Goal: Task Accomplishment & Management: Manage account settings

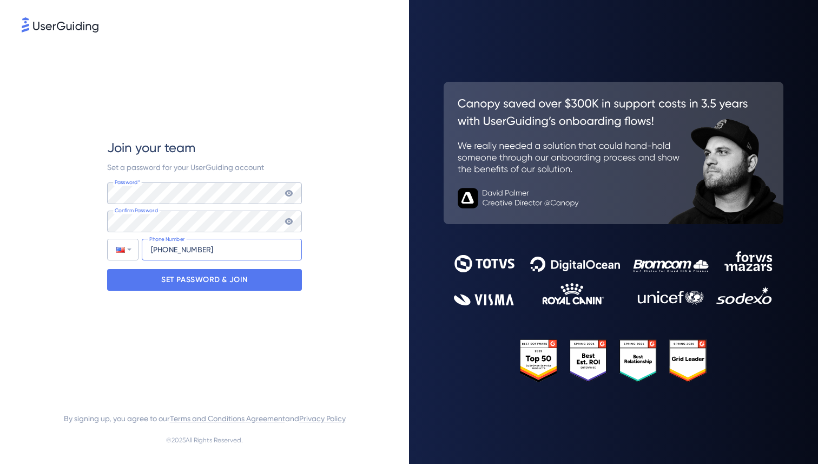
type input "+1 (469) 500-8193"
click at [183, 303] on div "Join your team Set a password for your UserGuiding account Password* Your passw…" at bounding box center [204, 215] width 195 height 360
click at [205, 285] on p "SET PASSWORD & JOIN" at bounding box center [204, 279] width 87 height 17
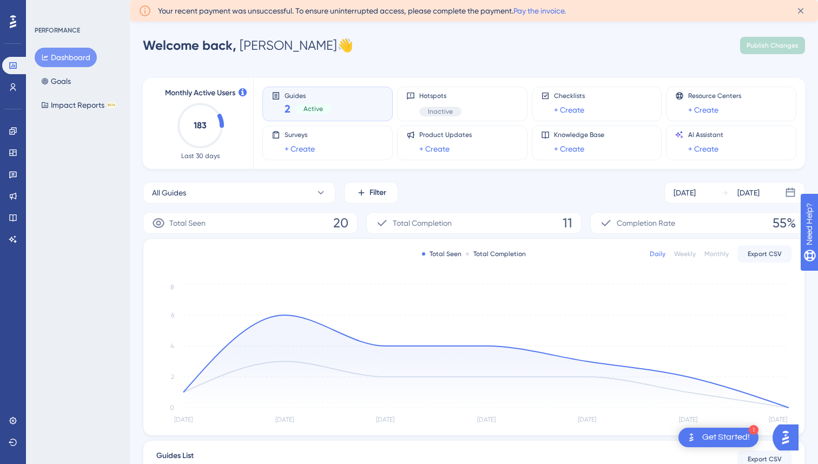
click at [342, 41] on div "Welcome back, David 👋 Publish Changes" at bounding box center [474, 46] width 662 height 22
click at [549, 8] on link "Pay the invoice." at bounding box center [540, 10] width 52 height 9
click at [13, 62] on icon at bounding box center [13, 65] width 9 height 9
click at [803, 13] on icon at bounding box center [801, 11] width 6 height 6
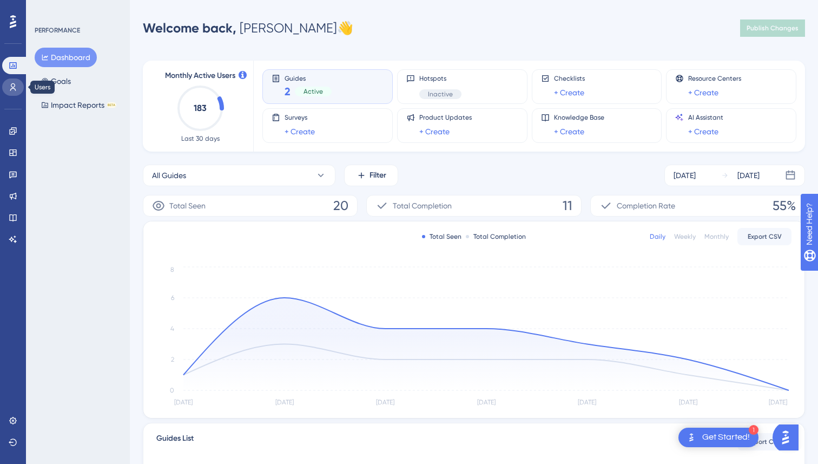
click at [15, 88] on icon at bounding box center [13, 87] width 6 height 8
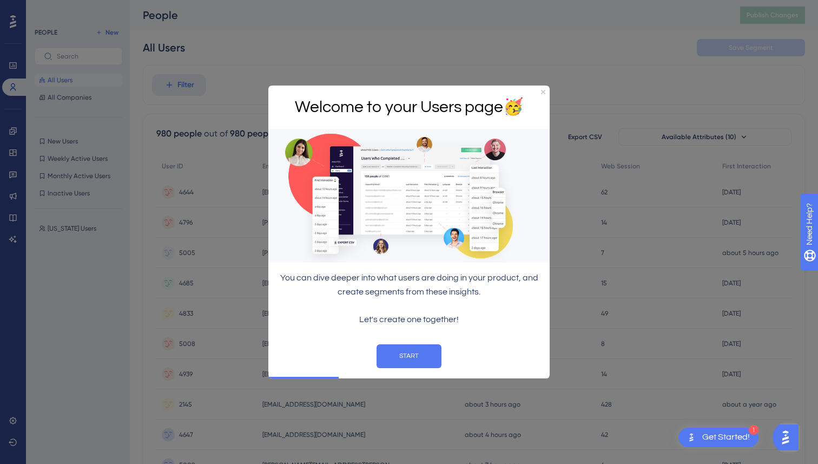
click at [546, 95] on div "Welcome to your Users page 🥳" at bounding box center [408, 107] width 281 height 44
click at [544, 91] on icon "Close Preview" at bounding box center [543, 91] width 4 height 4
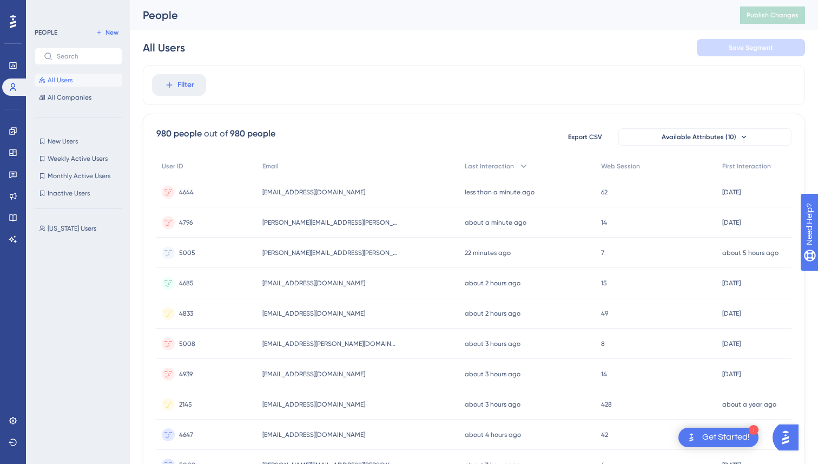
click at [400, 69] on div "Filter" at bounding box center [474, 85] width 662 height 40
click at [15, 68] on icon at bounding box center [12, 65] width 7 height 6
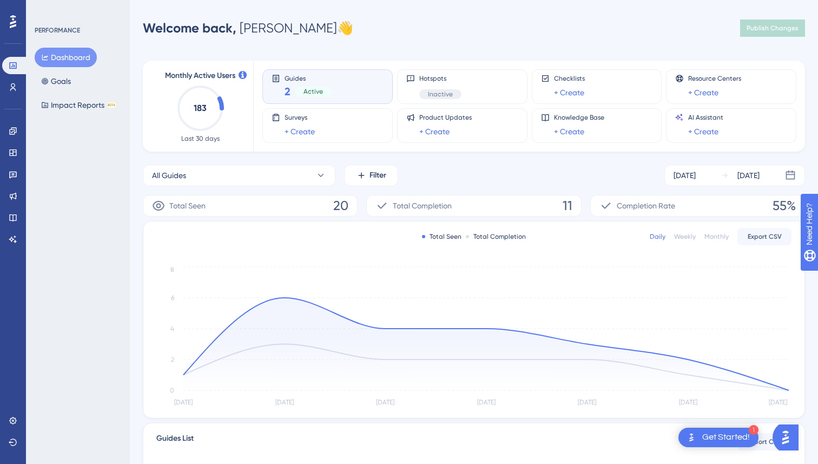
click at [479, 48] on div "Monthly Active Users 183 Last 30 days Guides 2 Active Hotspots Inactive Checkli…" at bounding box center [474, 313] width 662 height 530
click at [99, 222] on div "PERFORMANCE Dashboard Goals Impact Reports BETA" at bounding box center [78, 232] width 104 height 464
click at [9, 428] on link at bounding box center [13, 420] width 22 height 17
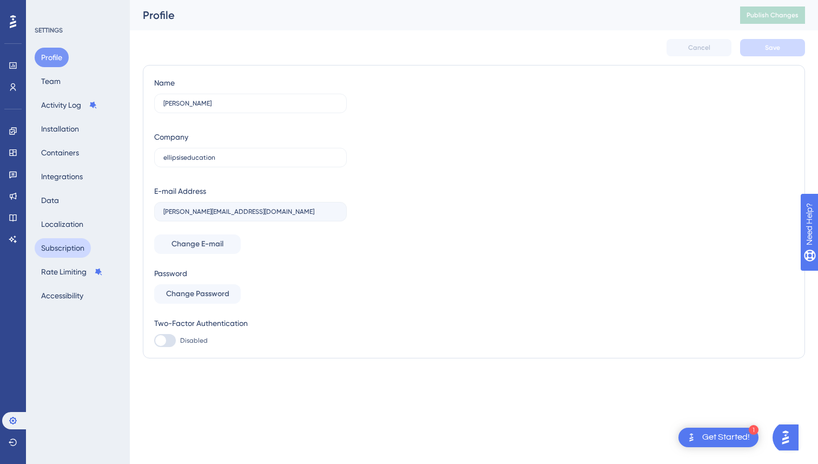
click at [73, 250] on button "Subscription" at bounding box center [63, 247] width 56 height 19
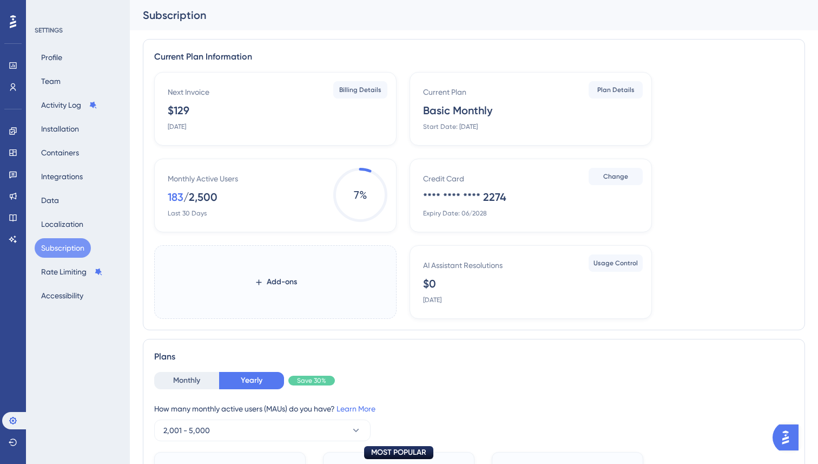
click at [531, 361] on div "Plans" at bounding box center [474, 356] width 640 height 13
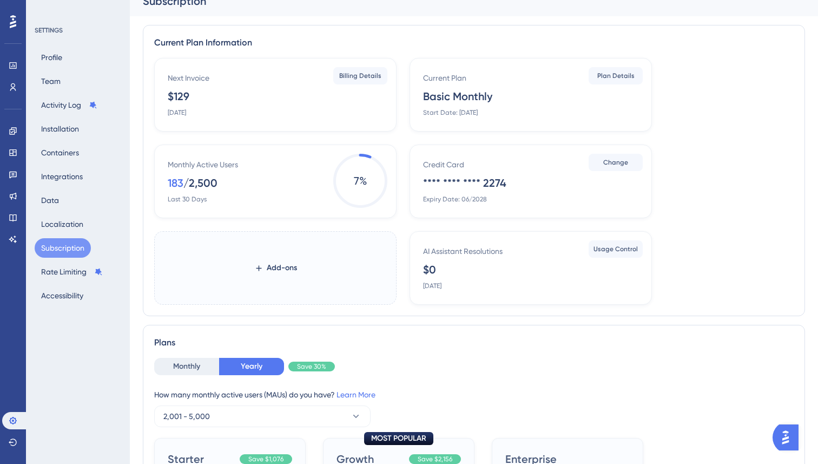
scroll to position [20, 0]
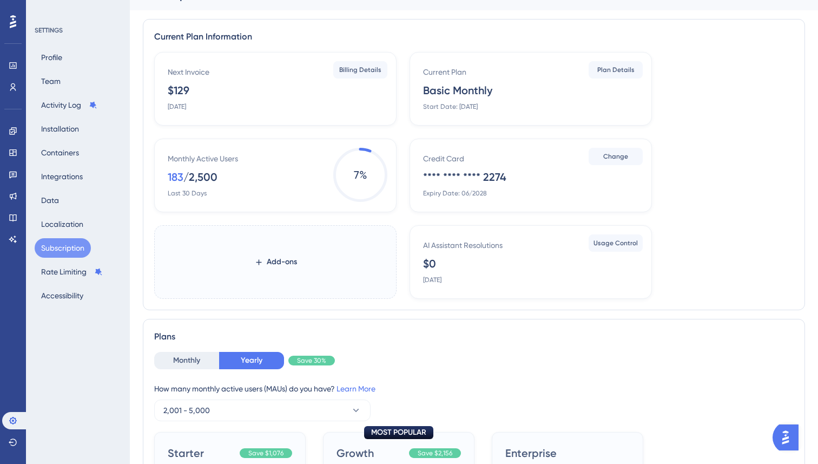
click at [280, 90] on div "Next Invoice $129 September 14, 2025" at bounding box center [278, 87] width 220 height 45
click at [471, 194] on div "Expiry Date: 06/2028" at bounding box center [455, 193] width 64 height 9
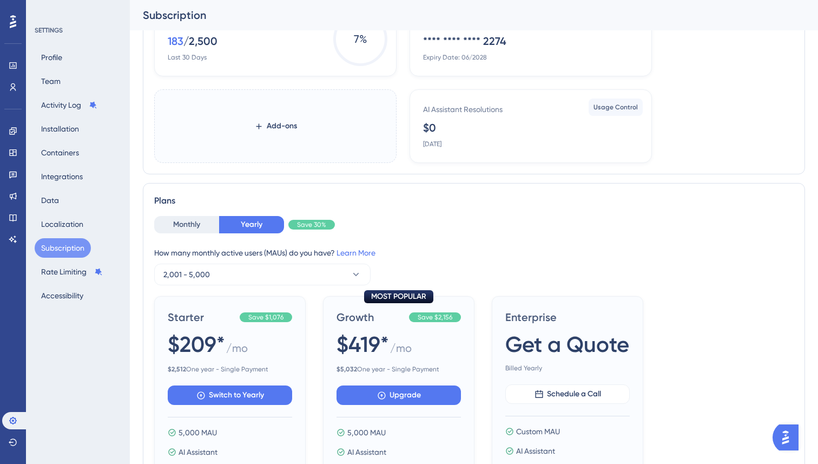
scroll to position [0, 0]
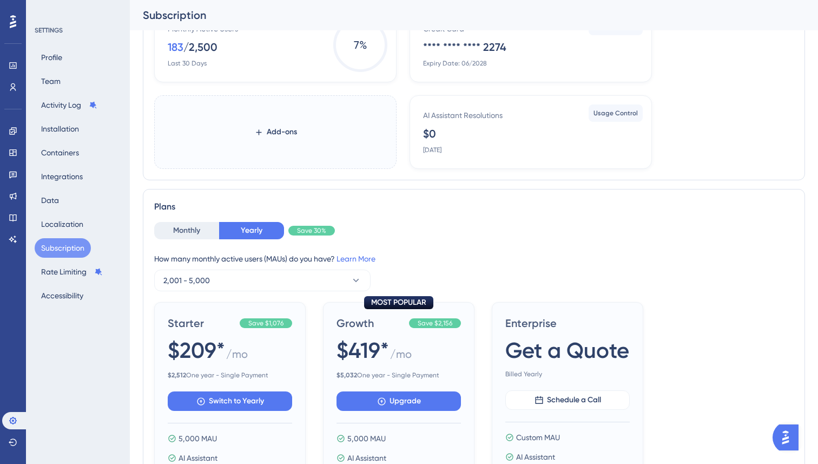
scroll to position [165, 0]
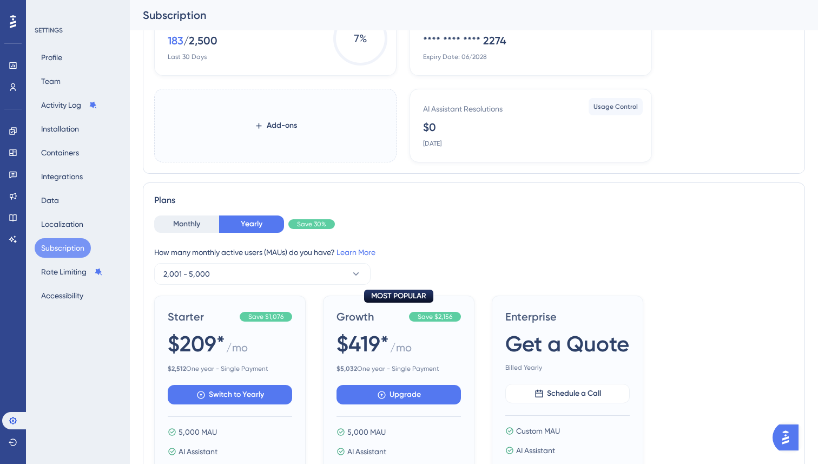
click at [476, 202] on div "Plans" at bounding box center [474, 200] width 640 height 13
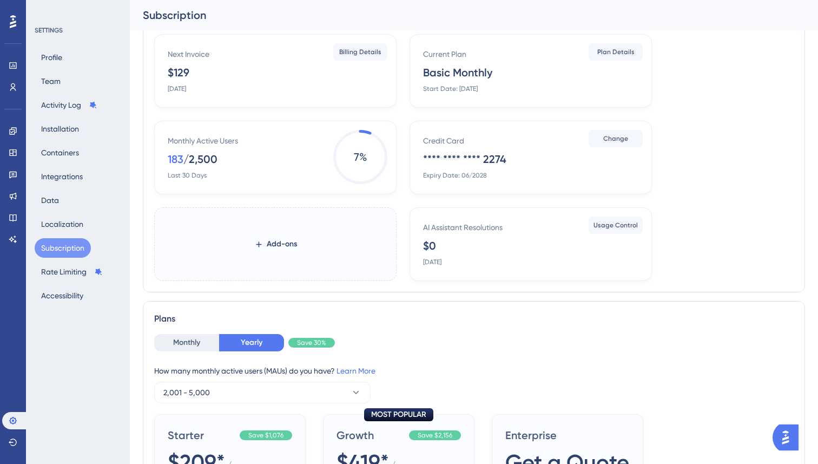
scroll to position [0, 0]
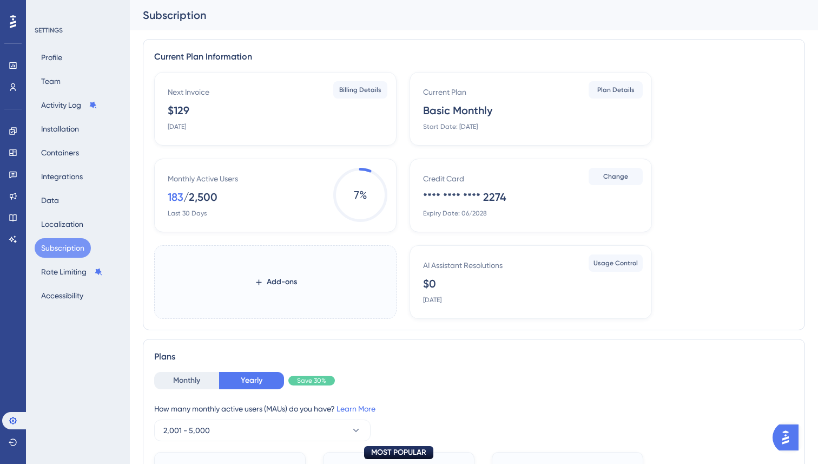
click at [534, 318] on div "AI Assistant Resolutions $0 September 14, 2025 Usage Control" at bounding box center [531, 282] width 242 height 74
click at [512, 354] on div "Plans" at bounding box center [474, 356] width 640 height 13
click at [168, 193] on div "183" at bounding box center [176, 196] width 16 height 15
click at [175, 199] on div "183" at bounding box center [176, 196] width 16 height 15
click at [211, 232] on div "Next Invoice $129 September 14, 2025 Billing Details Current Plan Basic Monthly…" at bounding box center [474, 195] width 640 height 247
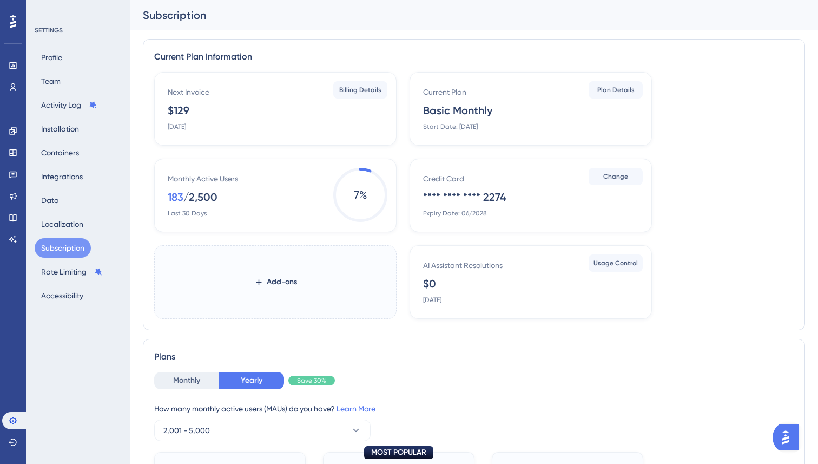
click at [211, 232] on div "Next Invoice $129 September 14, 2025 Billing Details Current Plan Basic Monthly…" at bounding box center [474, 195] width 640 height 247
click at [192, 194] on div "/ 2,500" at bounding box center [200, 196] width 34 height 15
click at [203, 175] on div "Monthly Active Users" at bounding box center [203, 178] width 70 height 13
click at [231, 208] on div "Monthly Active Users 183 / 2,500 Last 30 Days" at bounding box center [278, 194] width 220 height 45
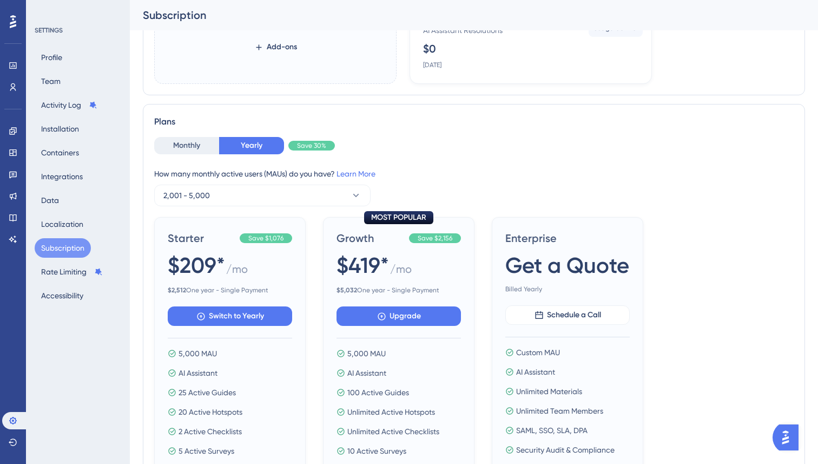
scroll to position [242, 0]
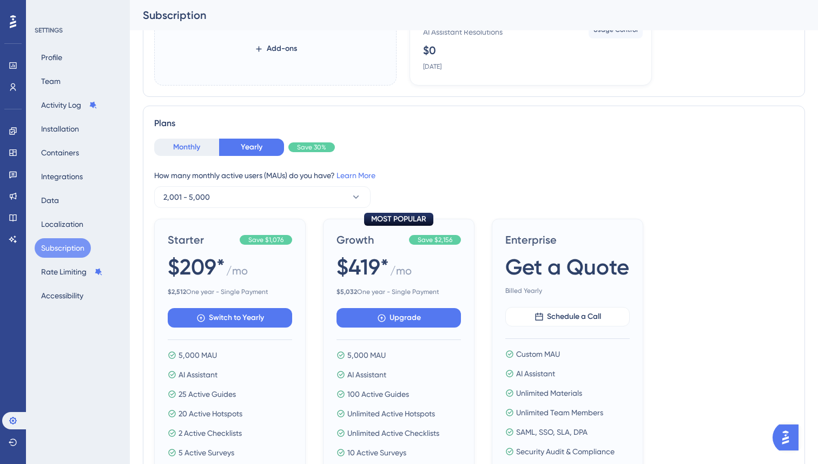
click at [187, 146] on button "Monthly" at bounding box center [186, 147] width 65 height 17
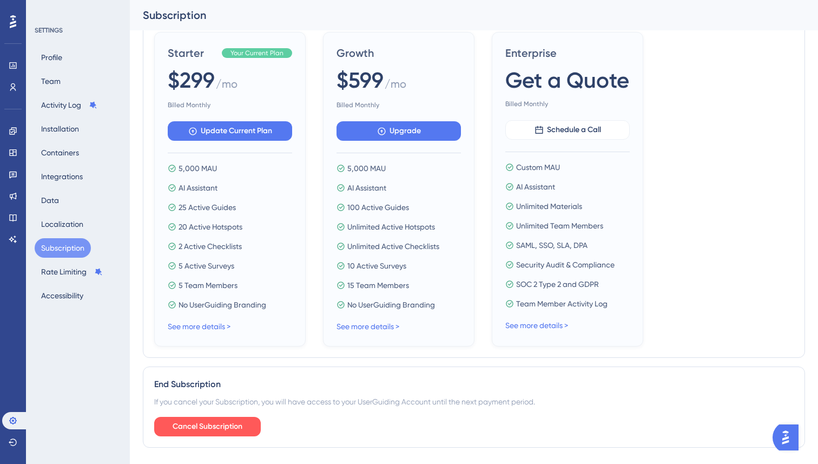
scroll to position [0, 0]
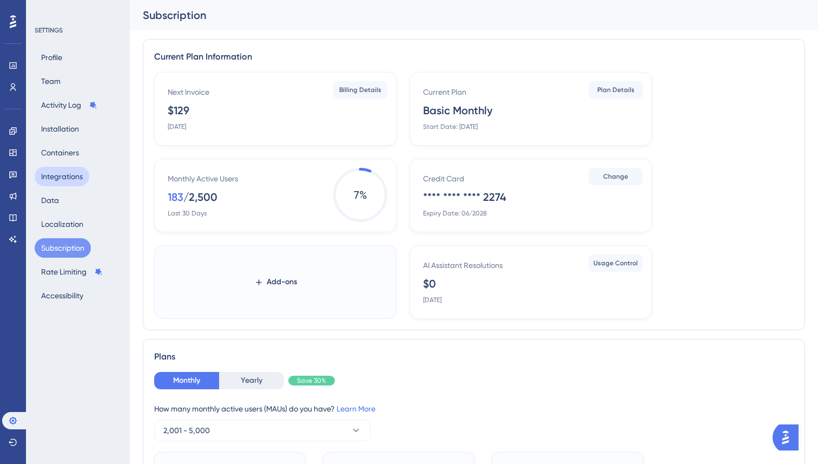
click at [67, 176] on button "Integrations" at bounding box center [62, 176] width 55 height 19
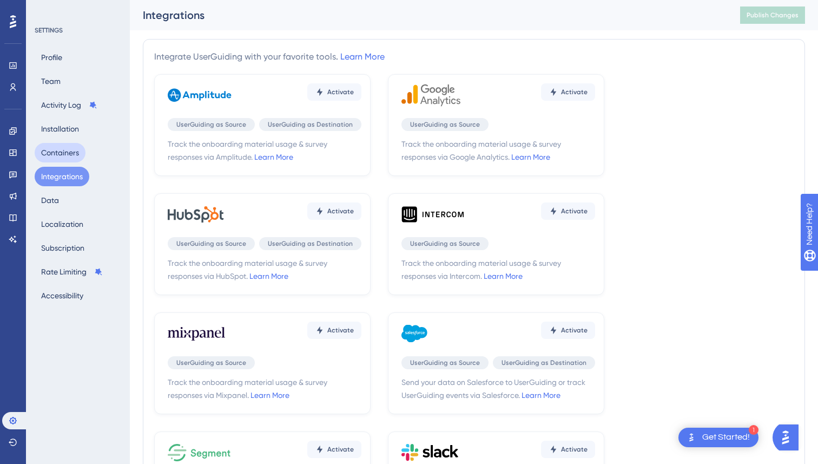
click at [75, 147] on button "Containers" at bounding box center [60, 152] width 51 height 19
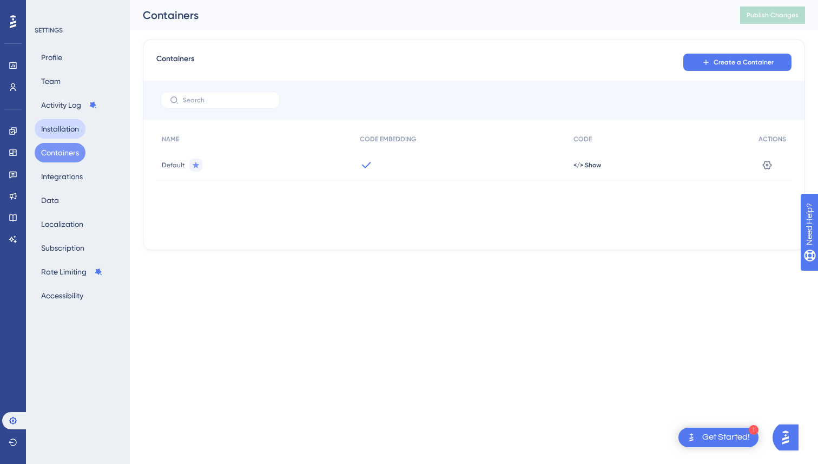
click at [61, 121] on button "Installation" at bounding box center [60, 128] width 51 height 19
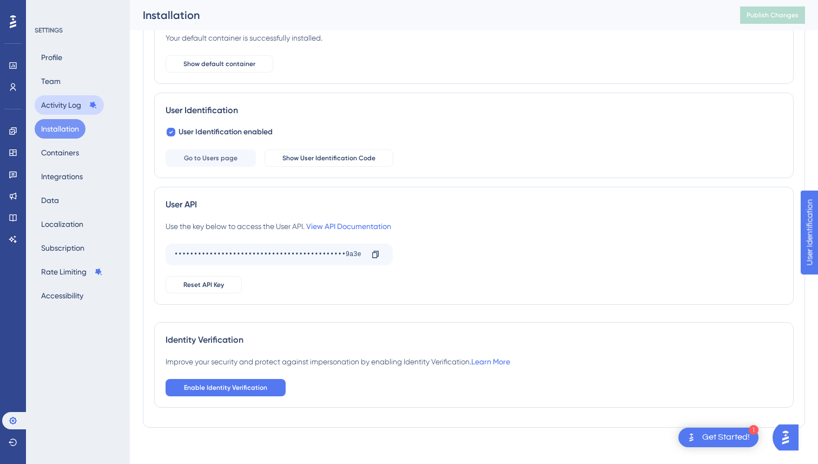
scroll to position [107, 0]
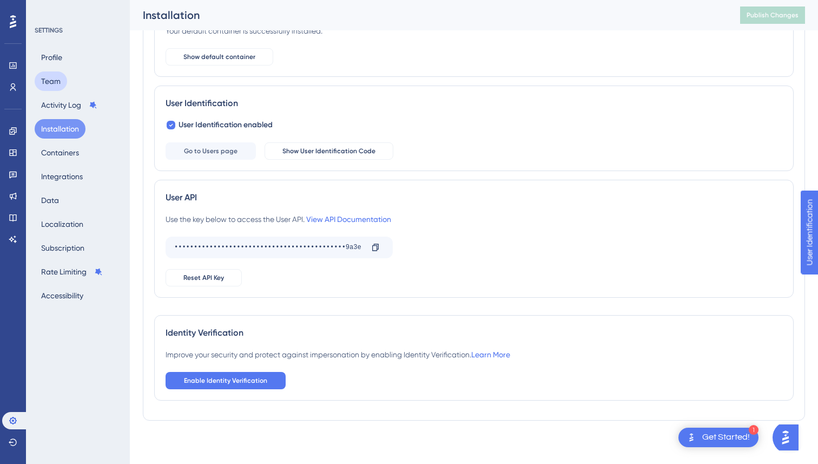
click at [55, 84] on button "Team" at bounding box center [51, 80] width 32 height 19
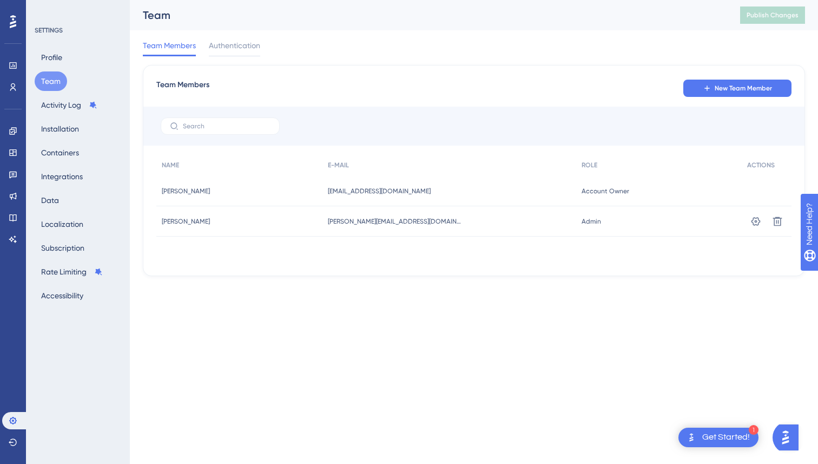
click at [393, 0] on html "1 Get Started! Performance Users Engagement Widgets Feedback Product Updates Kn…" at bounding box center [409, 0] width 818 height 0
click at [0, 0] on div "Performance Users Engagement Widgets Feedback Product Updates Knowledge Base AI…" at bounding box center [0, 0] width 0 height 0
click at [49, 50] on button "Profile" at bounding box center [52, 57] width 34 height 19
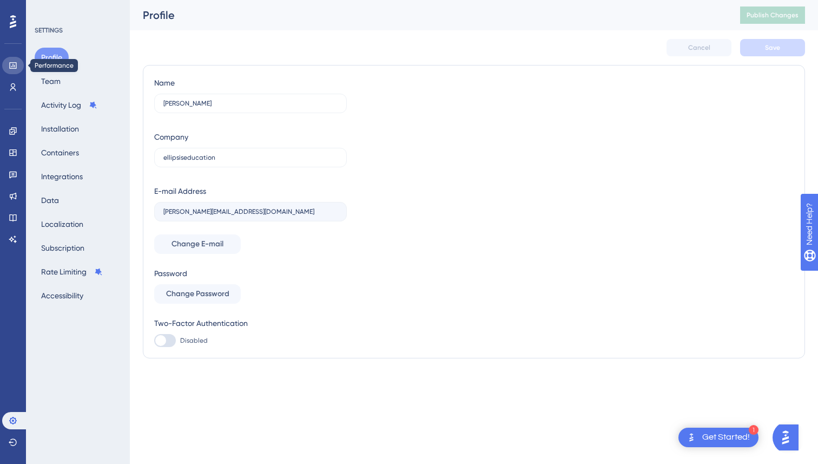
click at [11, 67] on icon at bounding box center [12, 65] width 7 height 6
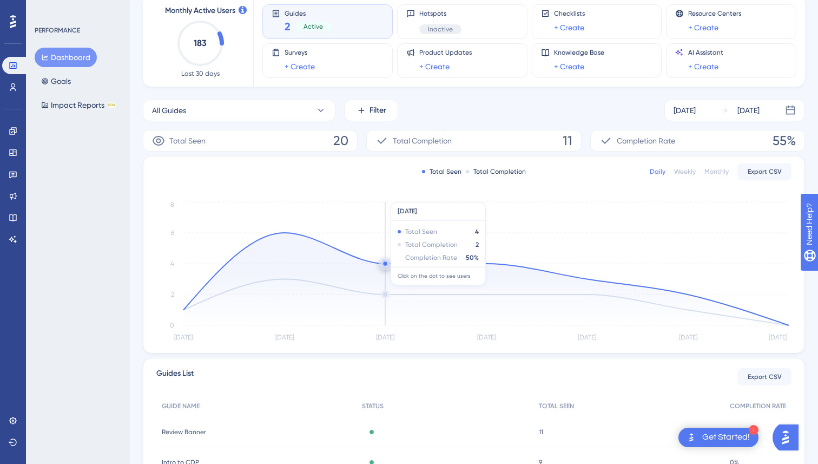
scroll to position [62, 0]
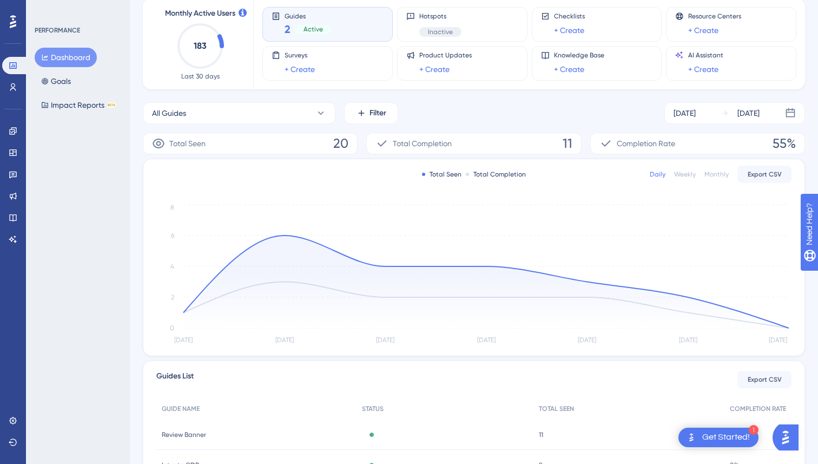
click at [565, 146] on span "11" at bounding box center [568, 143] width 10 height 17
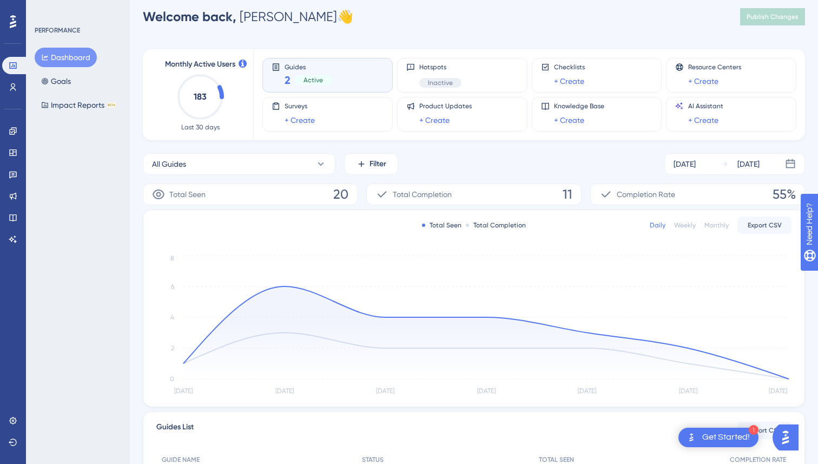
scroll to position [0, 0]
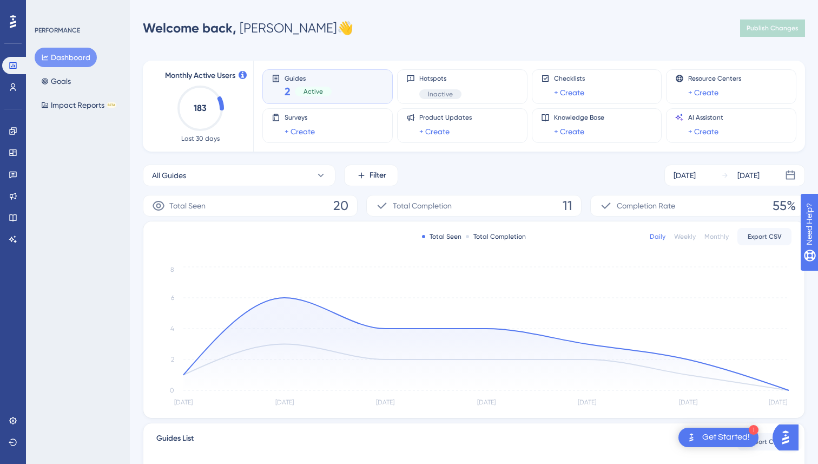
click at [313, 87] on div "Active" at bounding box center [313, 92] width 37 height 10
click at [288, 93] on span "2" at bounding box center [288, 91] width 6 height 15
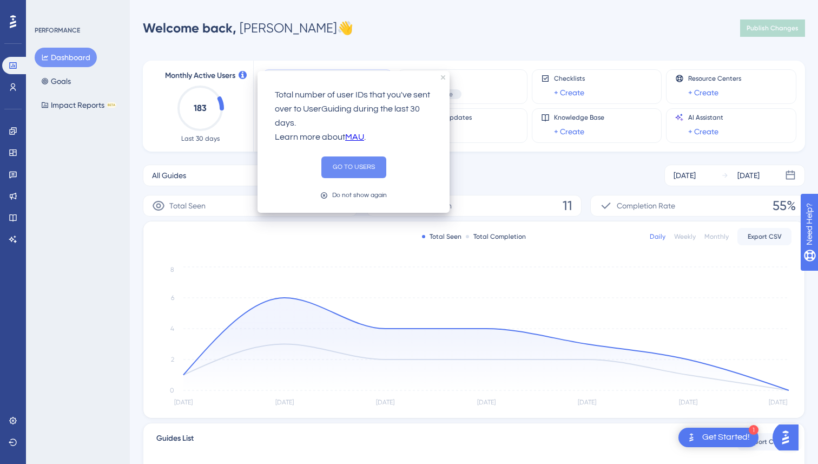
click at [354, 167] on button "GO TO USERS" at bounding box center [353, 167] width 65 height 22
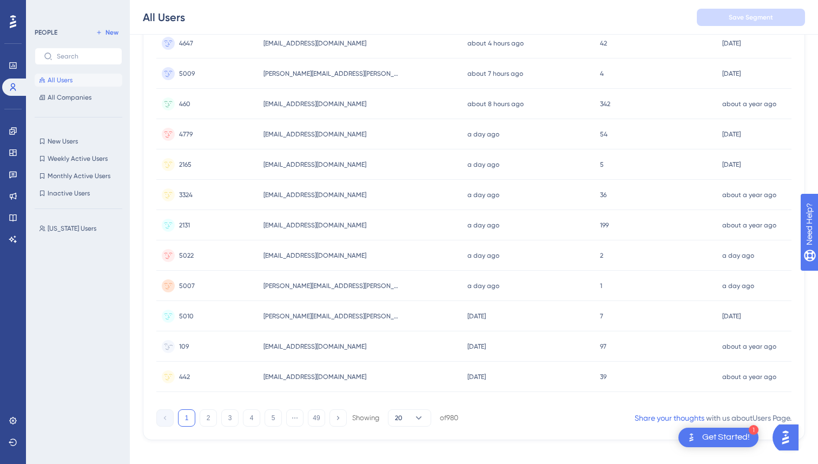
scroll to position [406, 0]
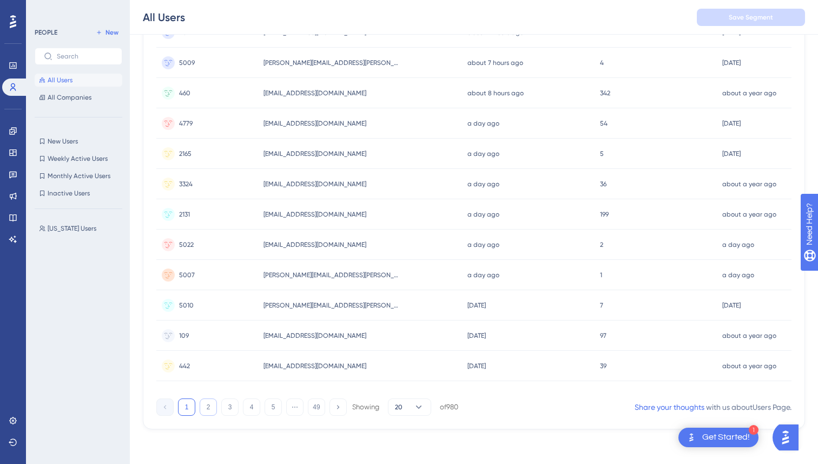
click at [206, 405] on button "2" at bounding box center [208, 406] width 17 height 17
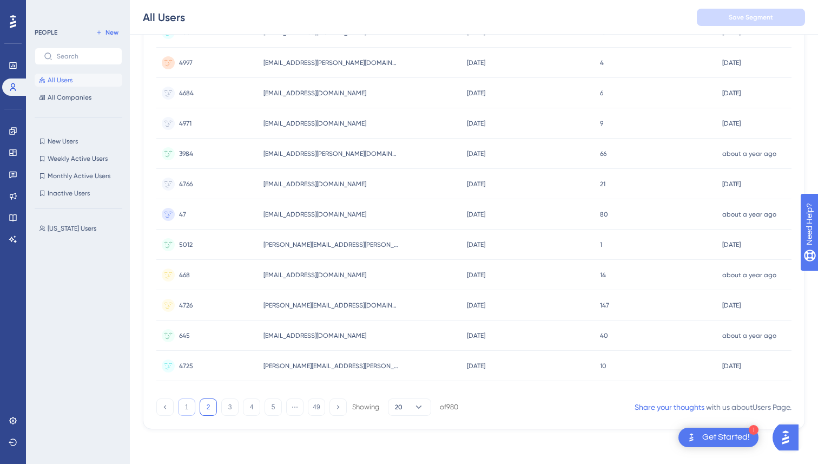
click at [194, 412] on button "1" at bounding box center [186, 406] width 17 height 17
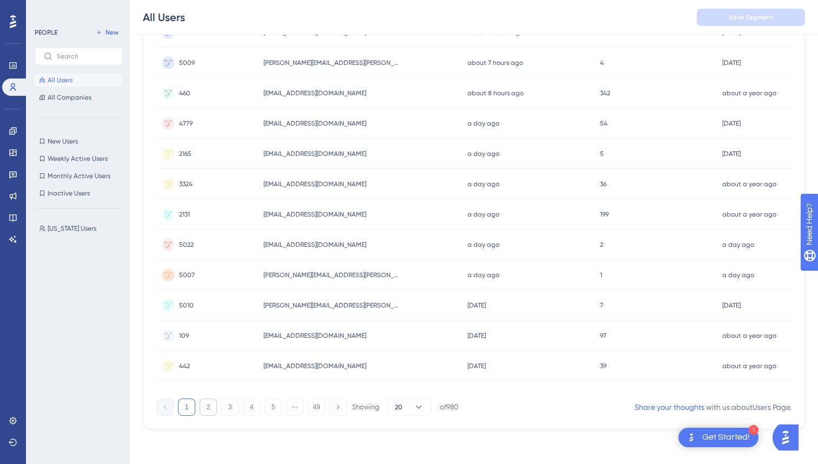
click at [203, 409] on button "2" at bounding box center [208, 406] width 17 height 17
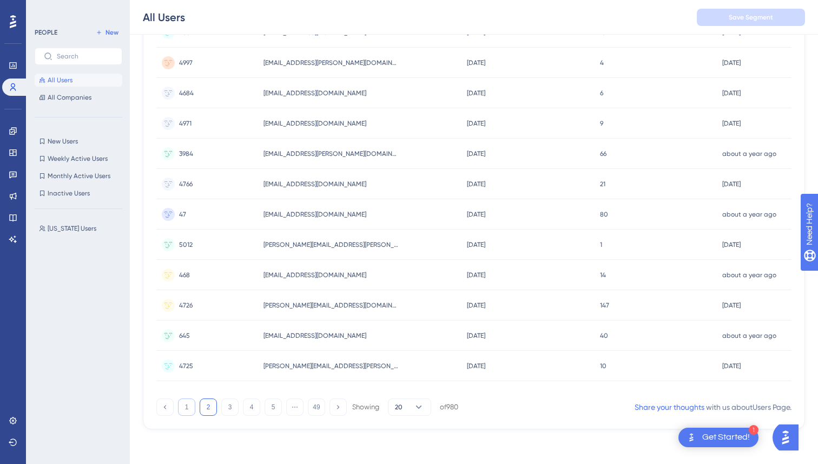
click at [186, 412] on button "1" at bounding box center [186, 406] width 17 height 17
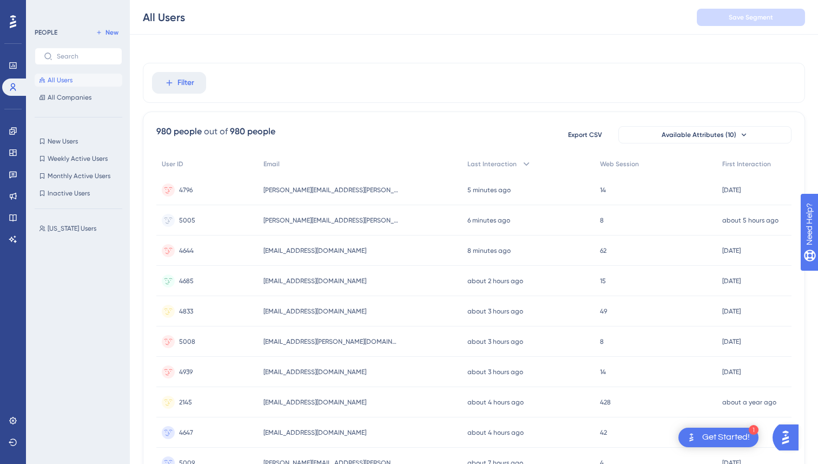
scroll to position [0, 0]
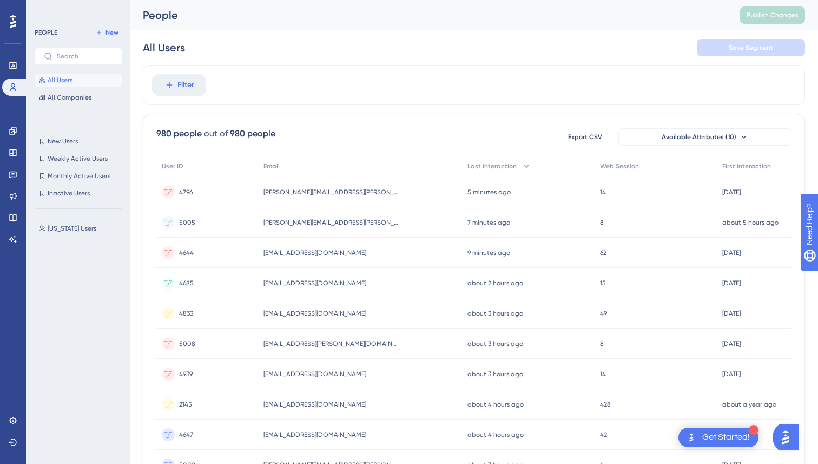
click at [508, 84] on div "Filter" at bounding box center [474, 85] width 662 height 40
click at [585, 141] on span "Export CSV" at bounding box center [585, 137] width 34 height 9
